Goal: Task Accomplishment & Management: Manage account settings

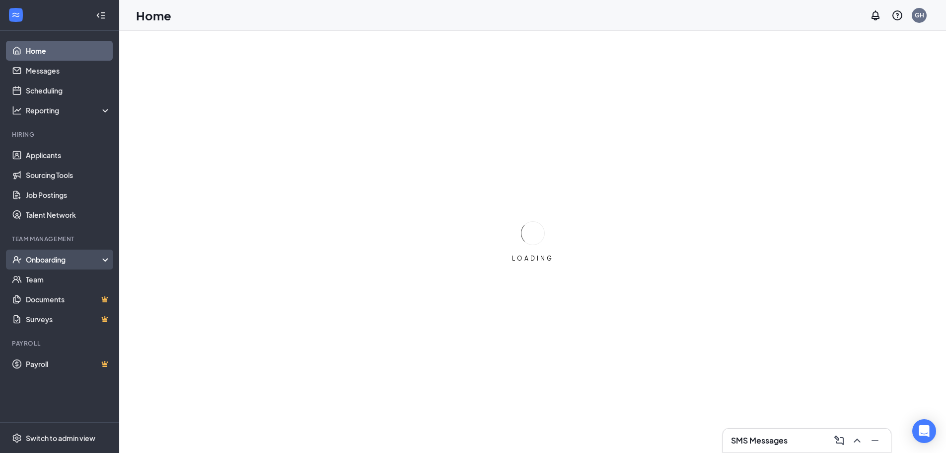
click at [50, 259] on div "Onboarding" at bounding box center [64, 259] width 76 height 10
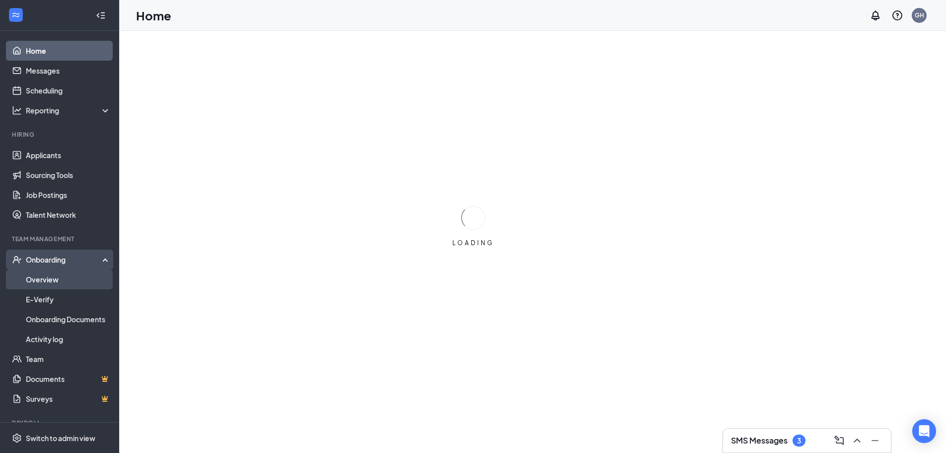
click at [48, 276] on link "Overview" at bounding box center [68, 279] width 85 height 20
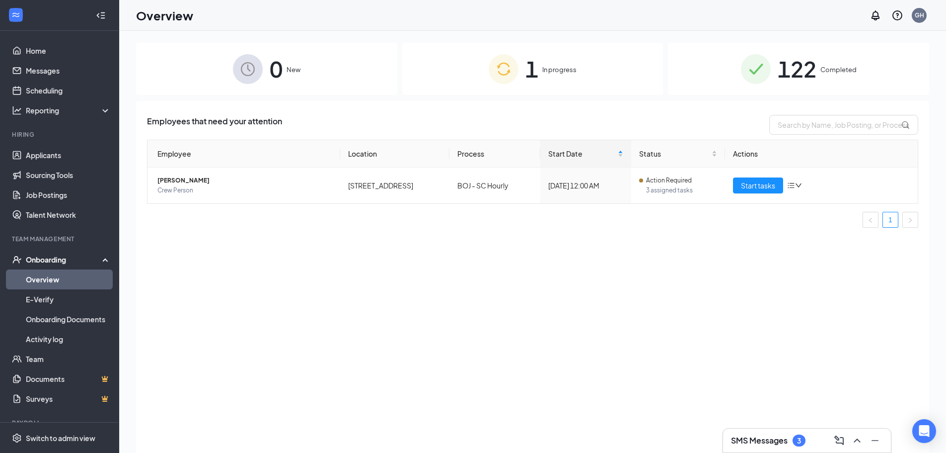
click at [486, 62] on div "1 In progress" at bounding box center [532, 69] width 261 height 52
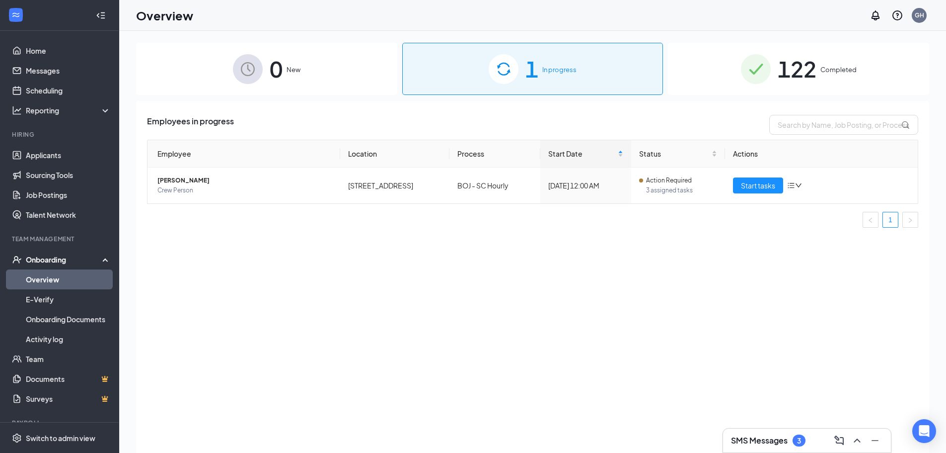
click at [307, 57] on div "0 New" at bounding box center [266, 69] width 261 height 52
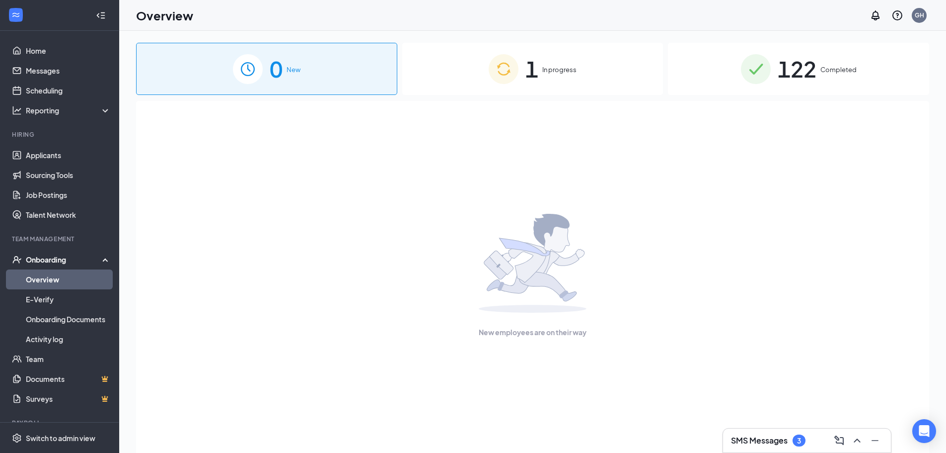
click at [432, 61] on div "1 In progress" at bounding box center [532, 69] width 261 height 52
